Goal: Check status: Check status

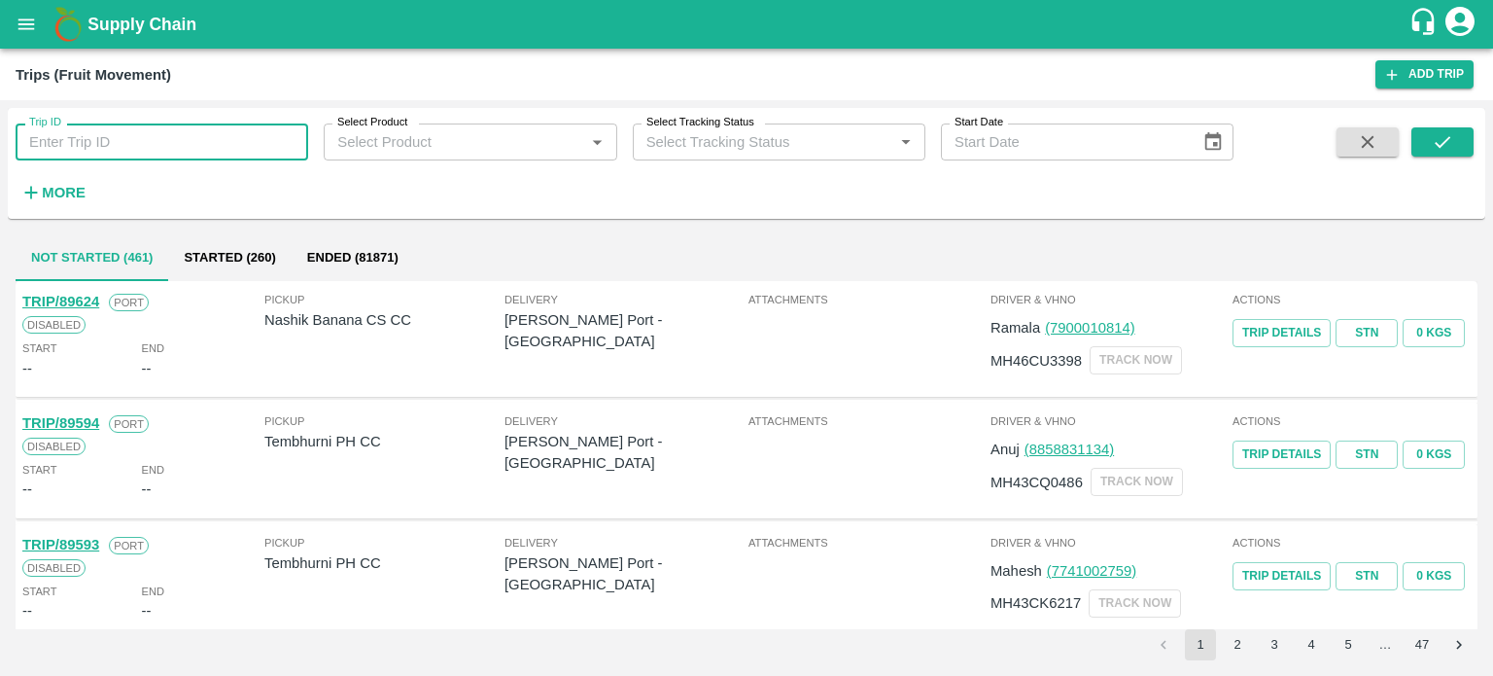
click at [105, 139] on input "Trip ID" at bounding box center [162, 141] width 293 height 37
type input "63593"
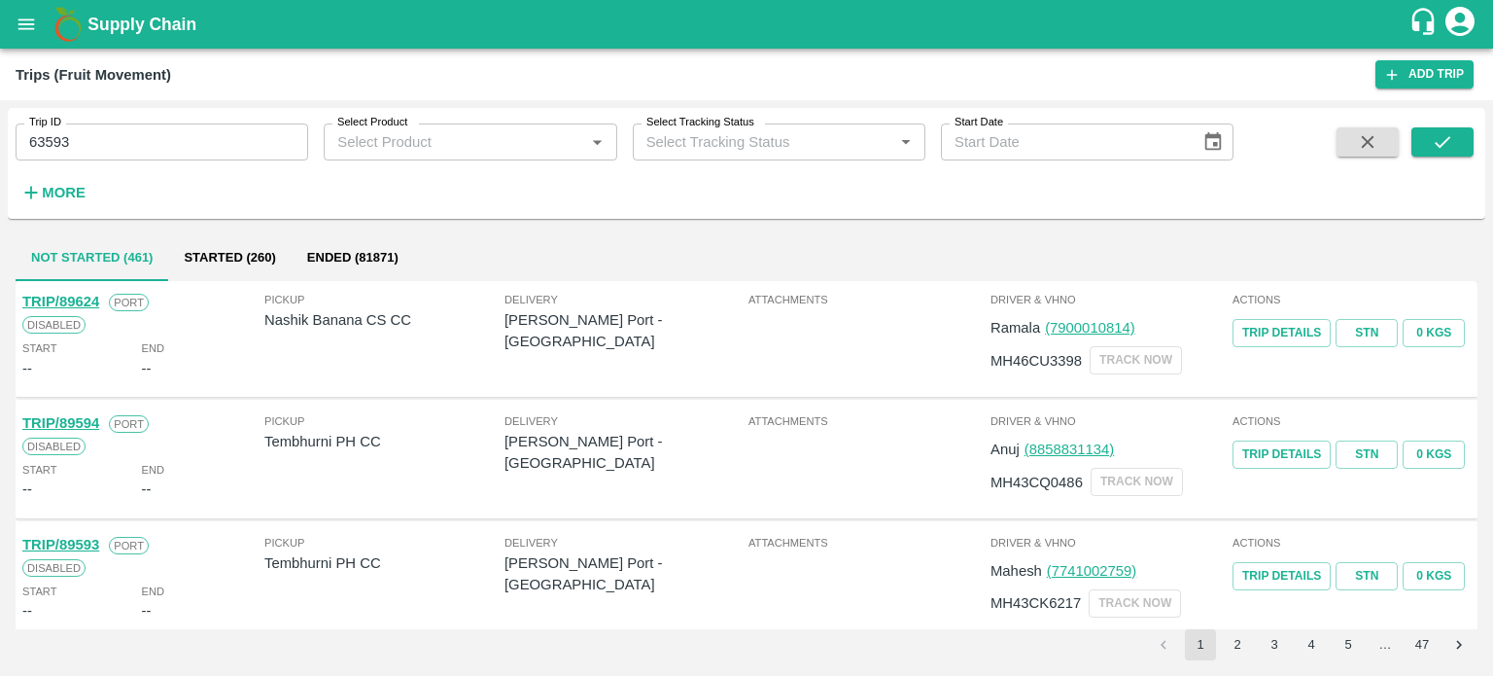
click at [1410, 148] on div at bounding box center [1412, 167] width 121 height 80
click at [1427, 147] on button "submit" at bounding box center [1442, 141] width 62 height 29
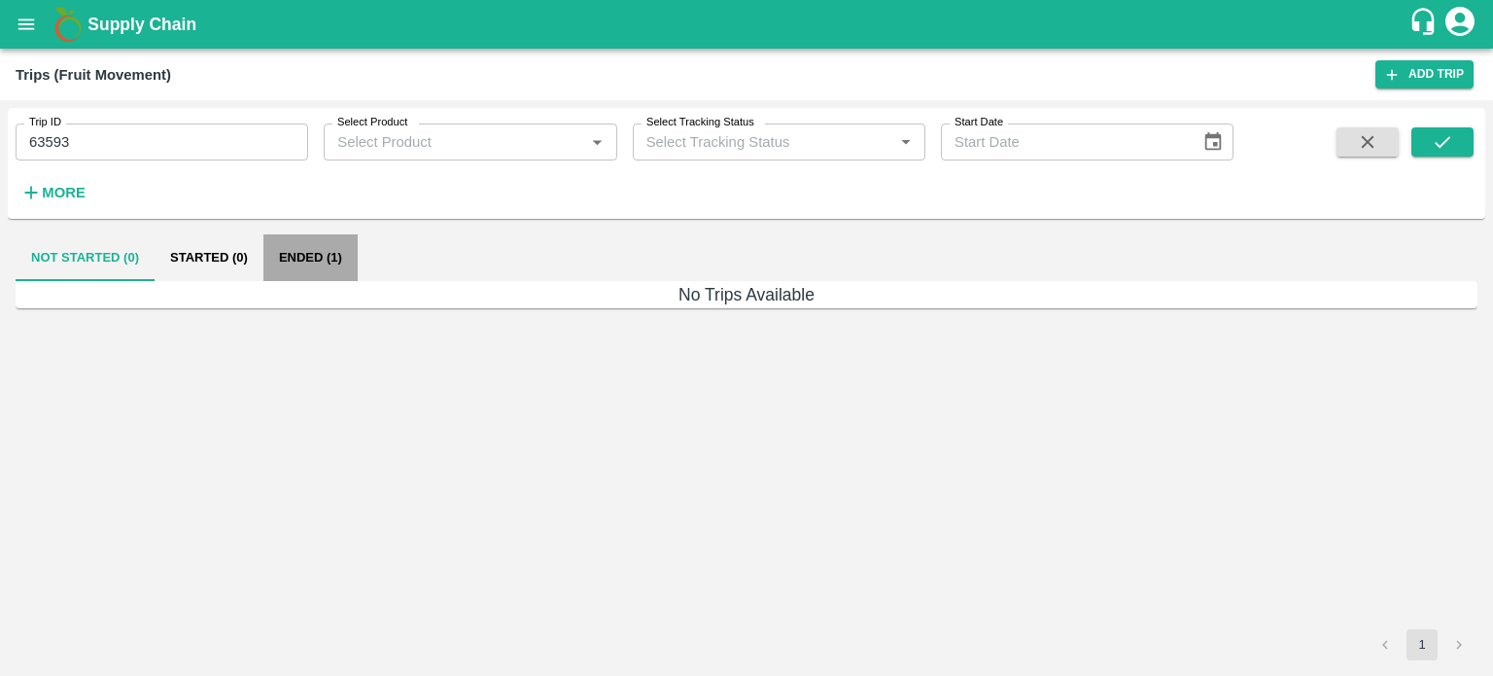
click at [337, 271] on button "Ended (1)" at bounding box center [310, 257] width 94 height 47
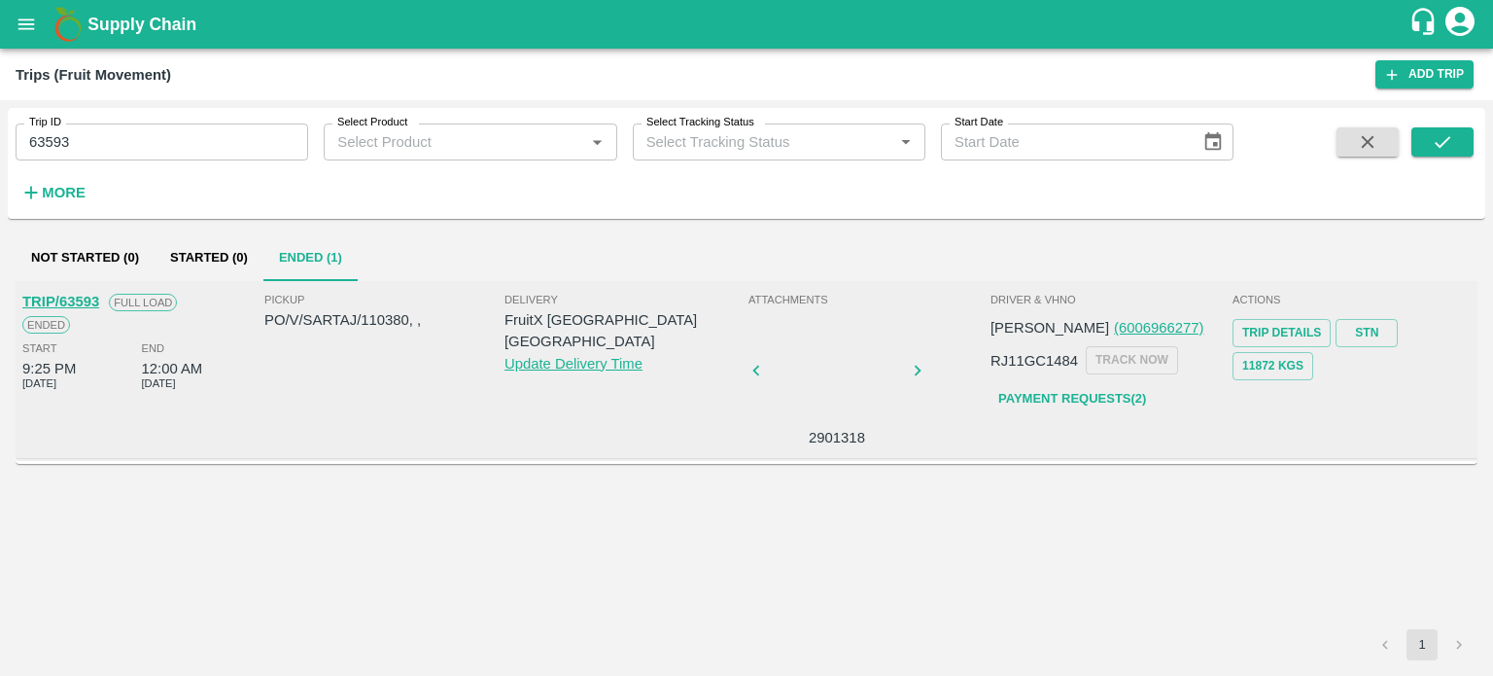
click at [818, 377] on div at bounding box center [837, 373] width 146 height 97
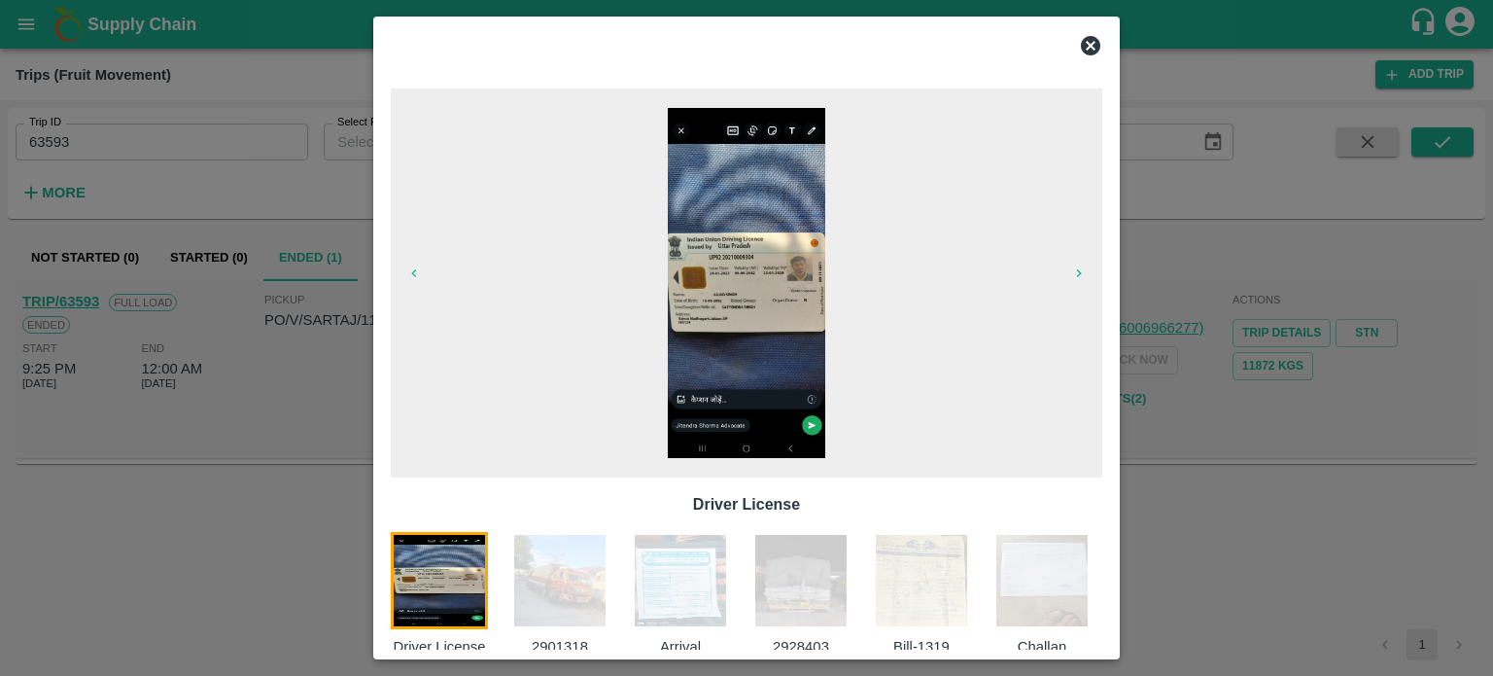
click at [672, 578] on img at bounding box center [680, 580] width 97 height 97
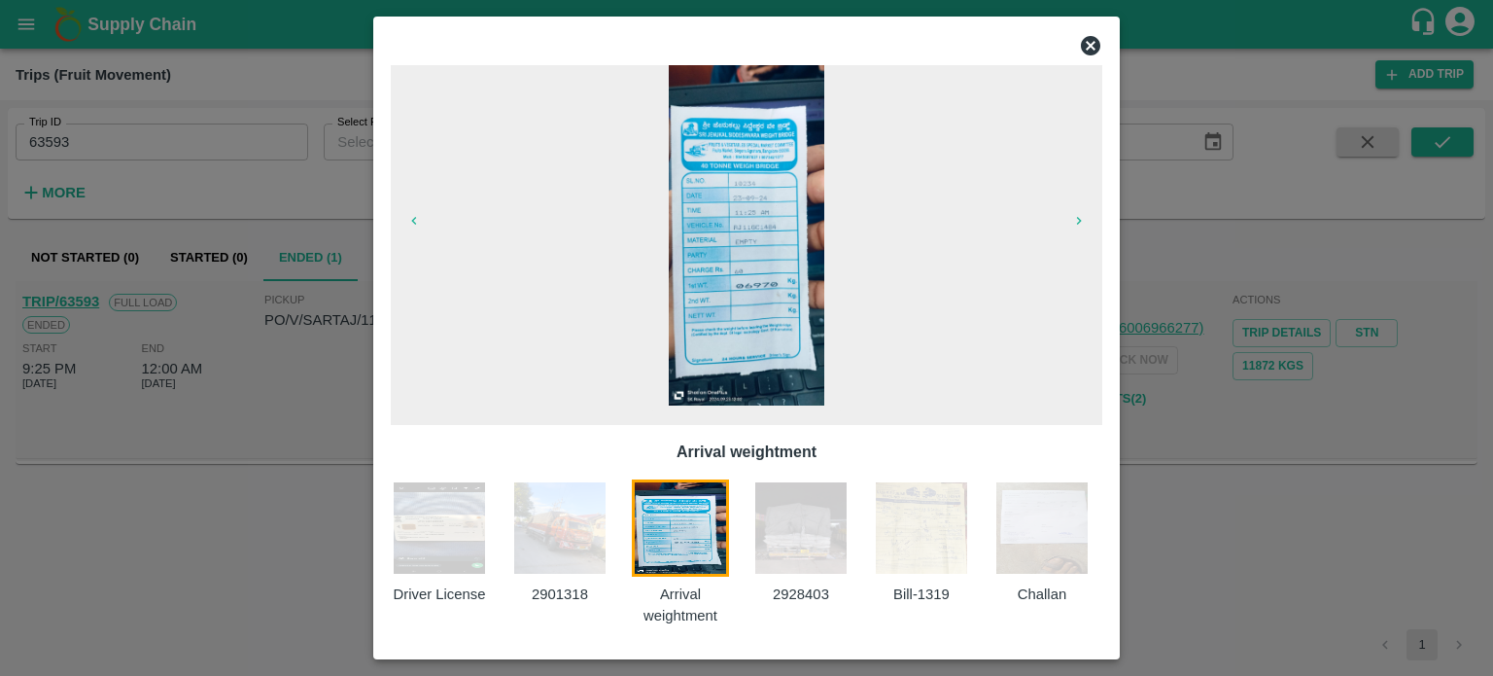
click at [561, 548] on img at bounding box center [559, 527] width 97 height 97
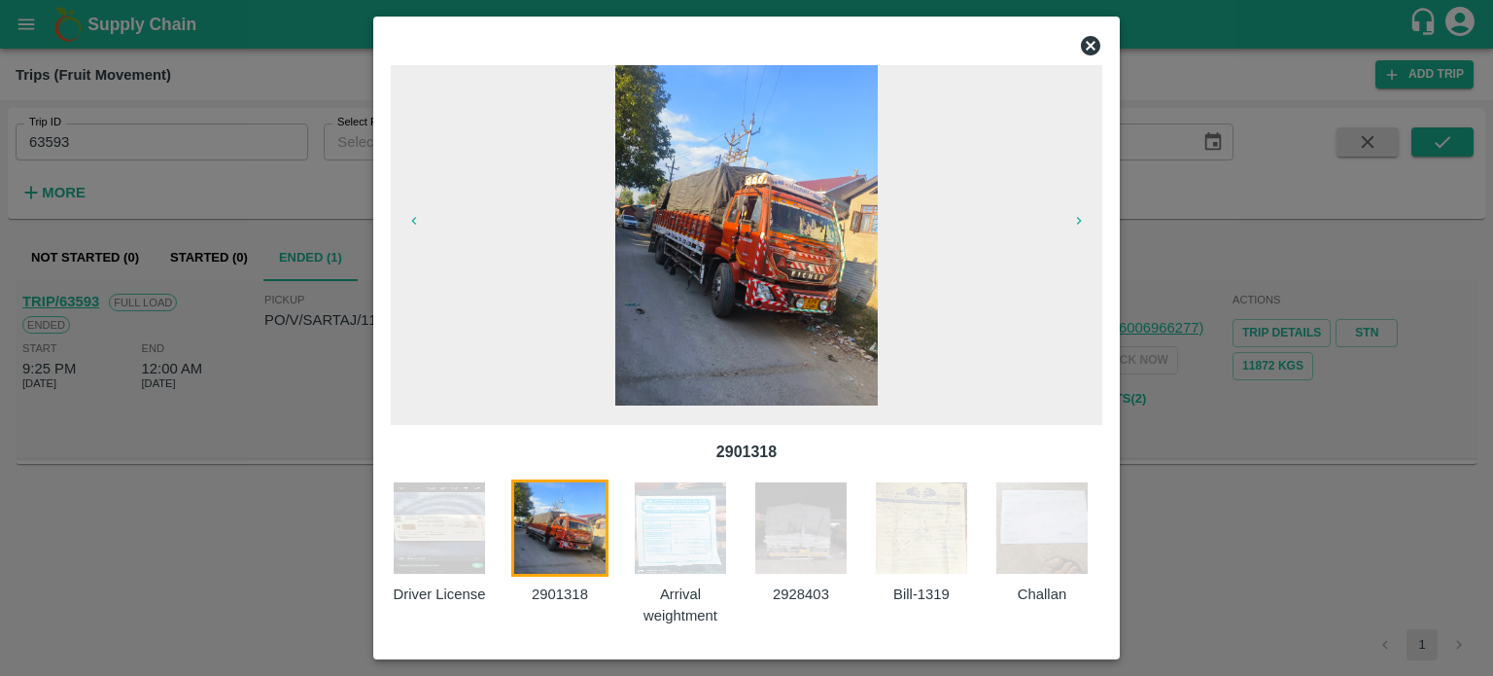
click at [932, 550] on img at bounding box center [921, 527] width 97 height 97
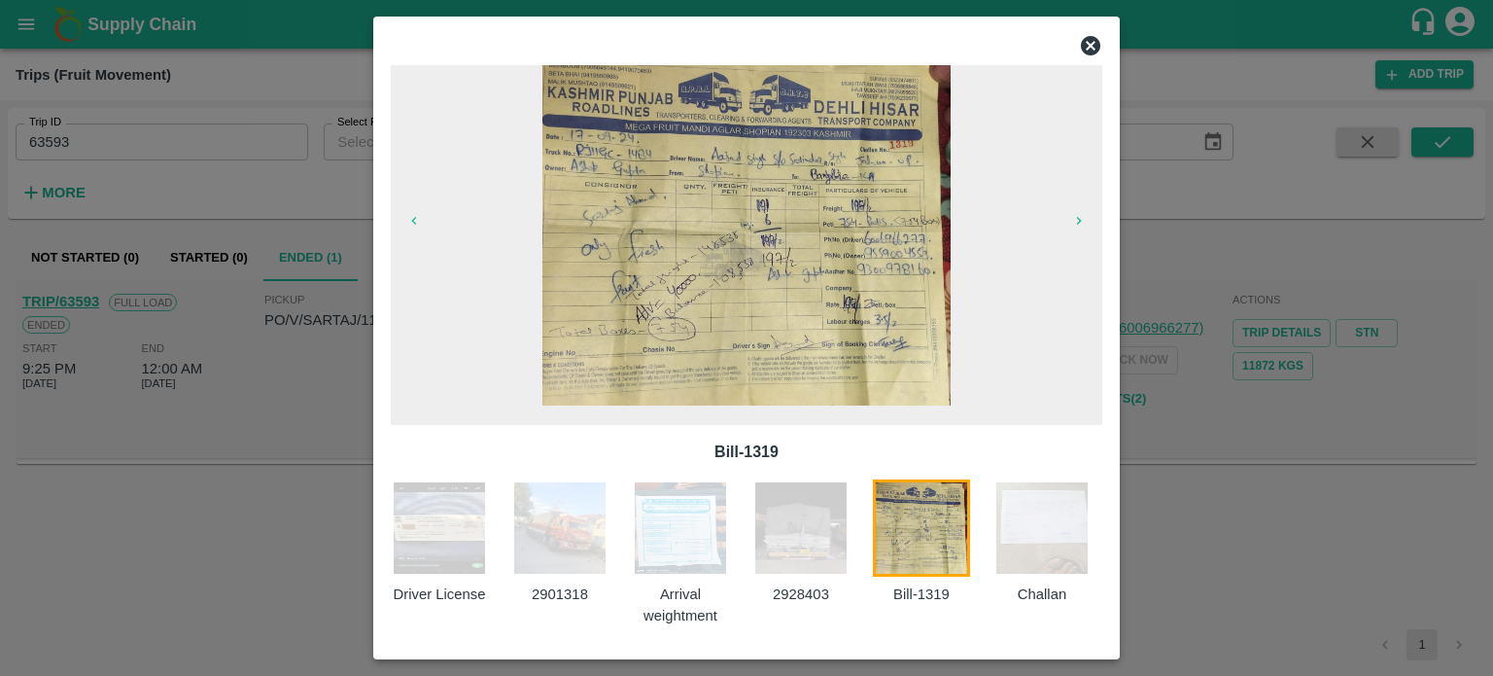
scroll to position [0, 175]
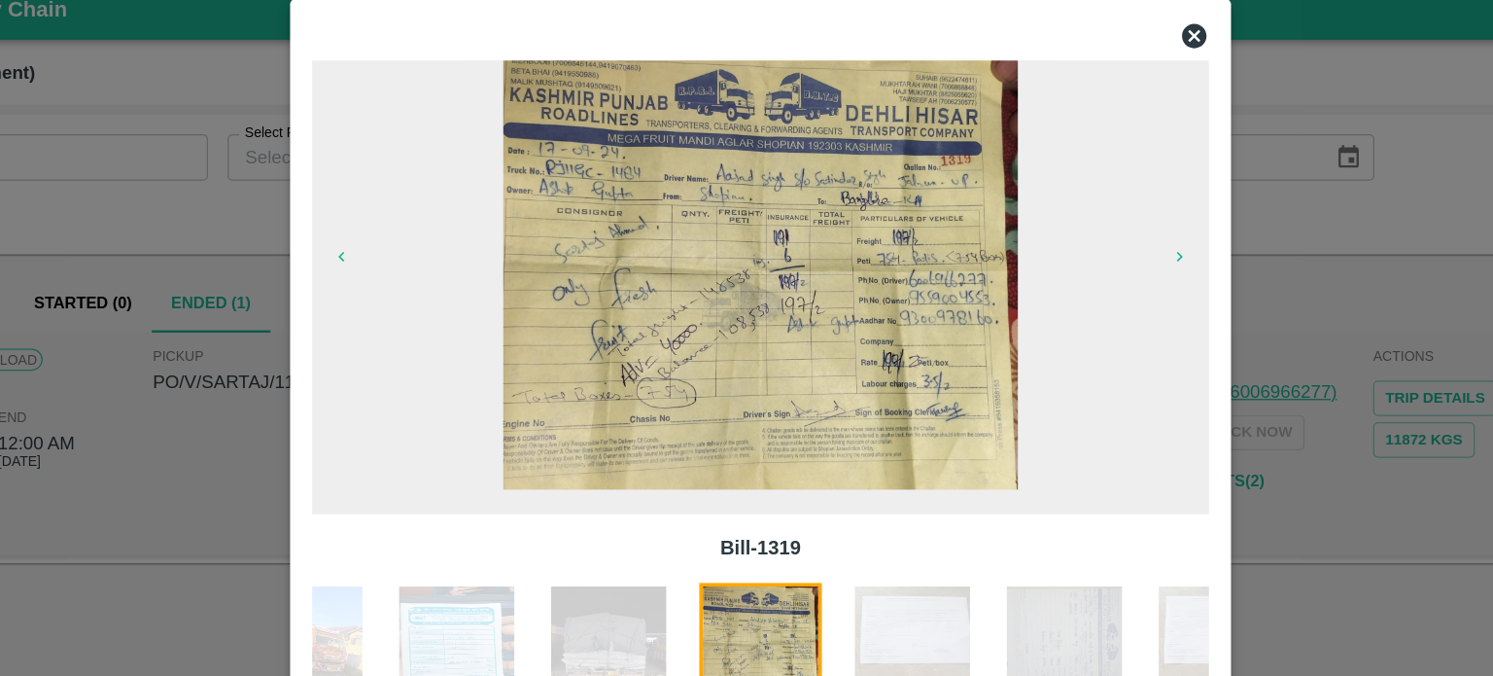
click at [344, 345] on div at bounding box center [746, 338] width 1493 height 676
